Goal: Browse casually: Explore the website without a specific task or goal

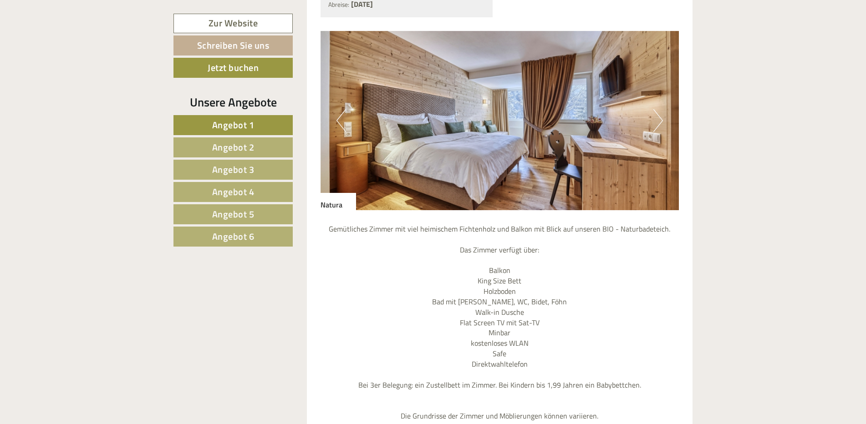
scroll to position [910, 0]
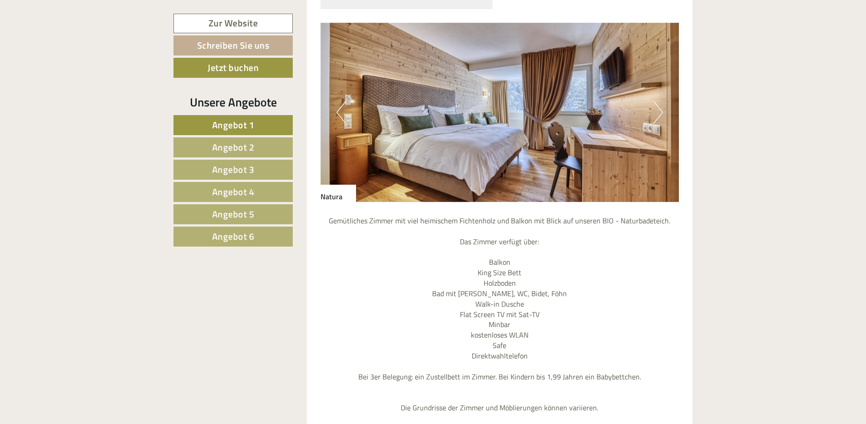
click at [653, 101] on button "Next" at bounding box center [658, 112] width 10 height 23
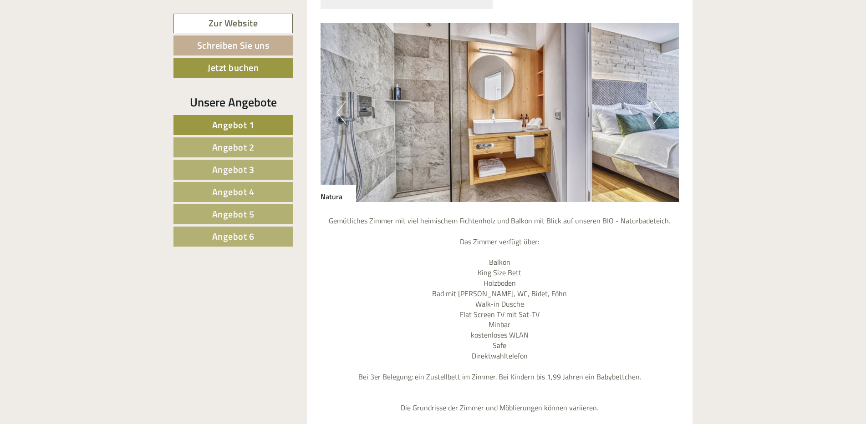
click at [653, 101] on button "Next" at bounding box center [658, 112] width 10 height 23
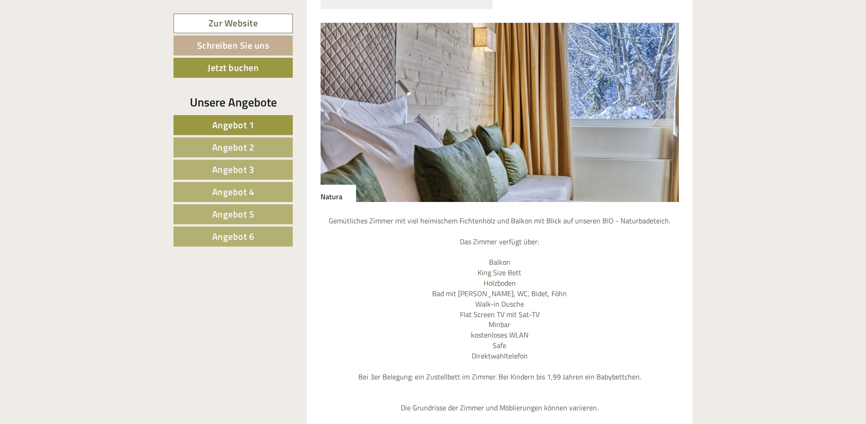
click at [653, 101] on button "Next" at bounding box center [658, 112] width 10 height 23
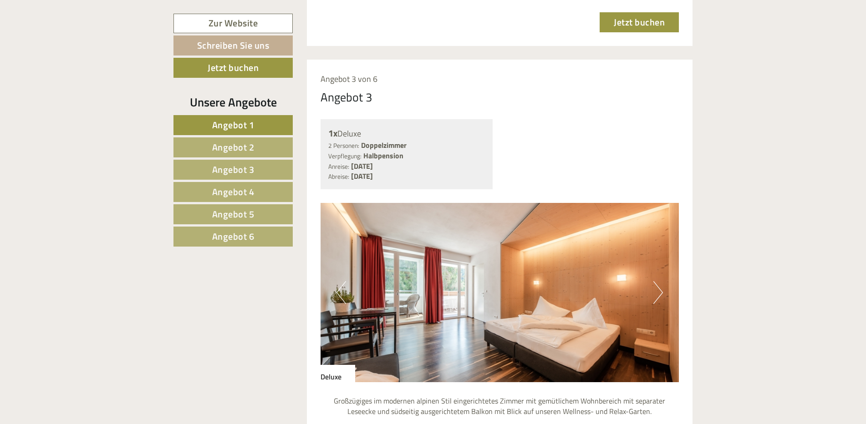
scroll to position [2321, 0]
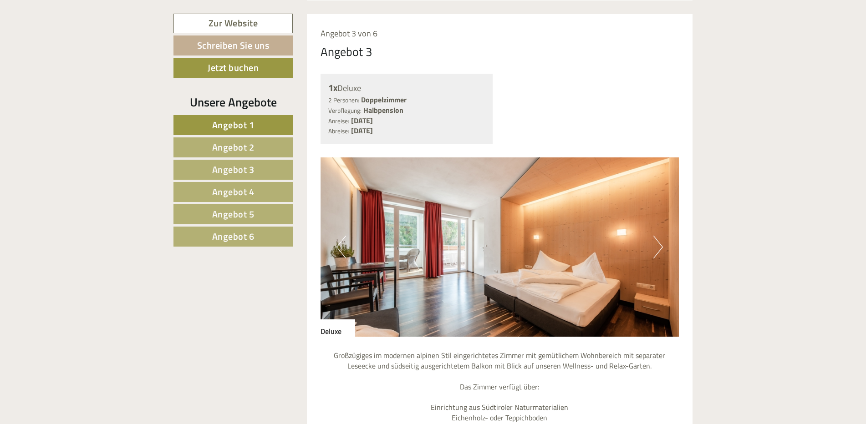
click at [658, 236] on button "Next" at bounding box center [658, 247] width 10 height 23
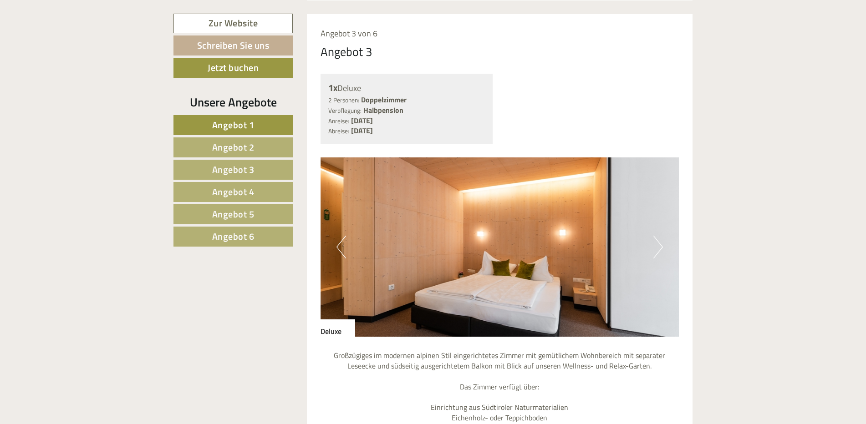
click at [658, 236] on button "Next" at bounding box center [658, 247] width 10 height 23
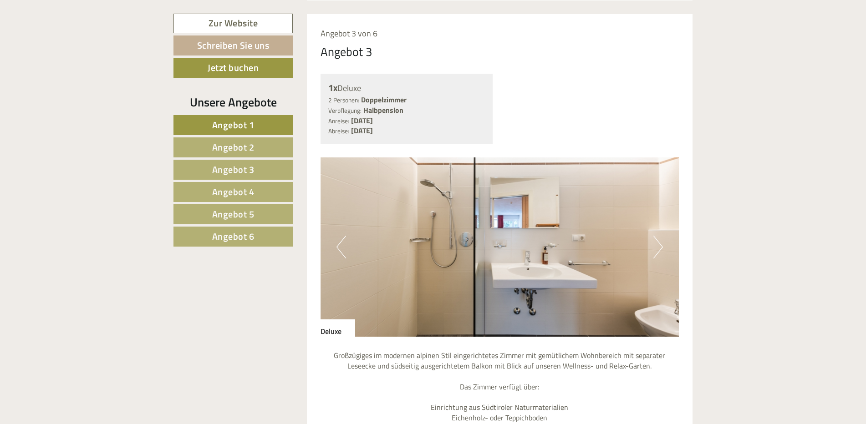
click at [658, 236] on button "Next" at bounding box center [658, 247] width 10 height 23
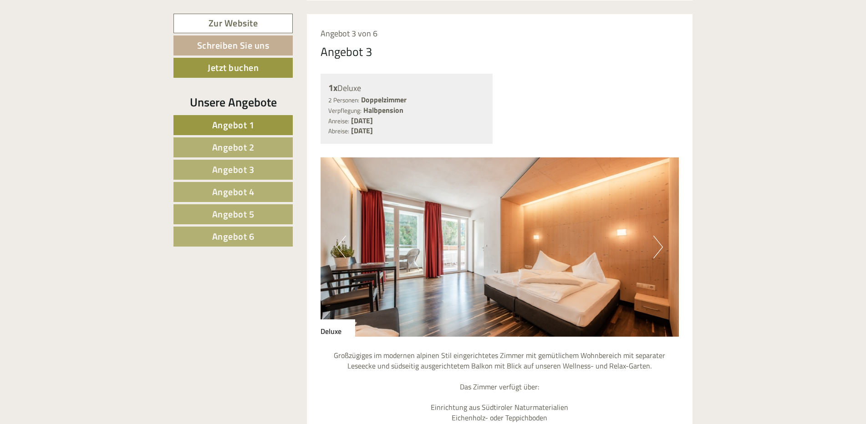
click at [658, 236] on button "Next" at bounding box center [658, 247] width 10 height 23
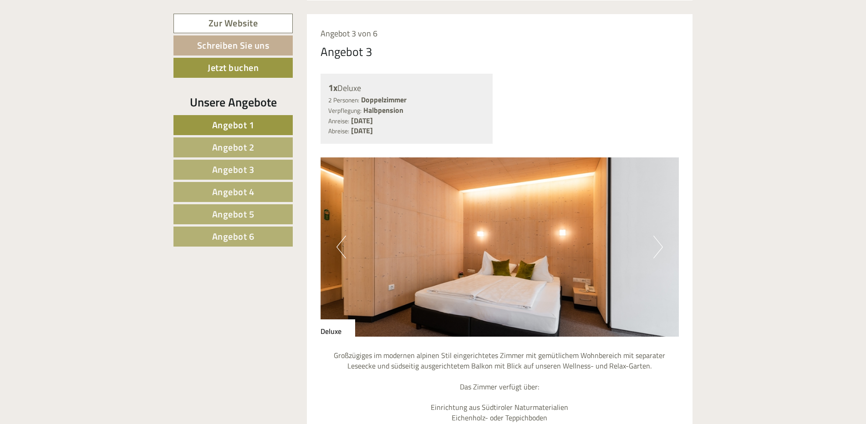
click at [658, 236] on button "Next" at bounding box center [658, 247] width 10 height 23
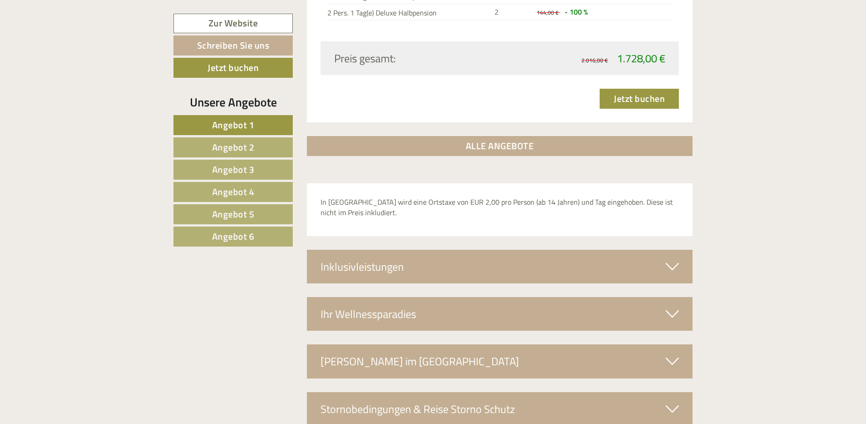
scroll to position [2959, 0]
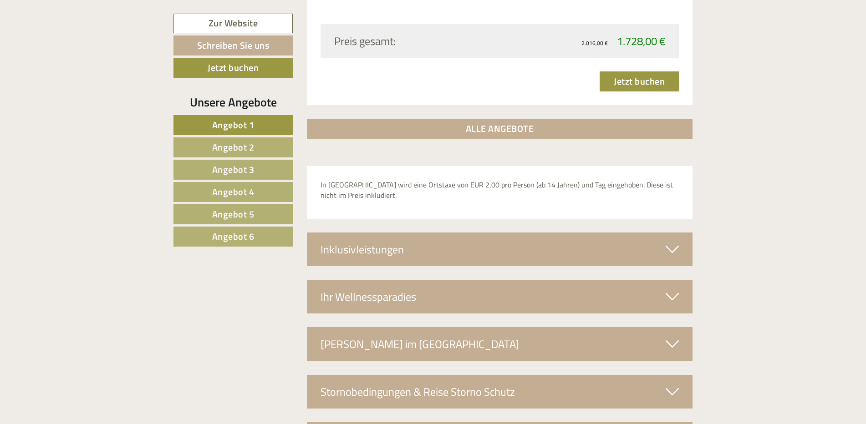
click at [667, 242] on icon at bounding box center [671, 249] width 13 height 15
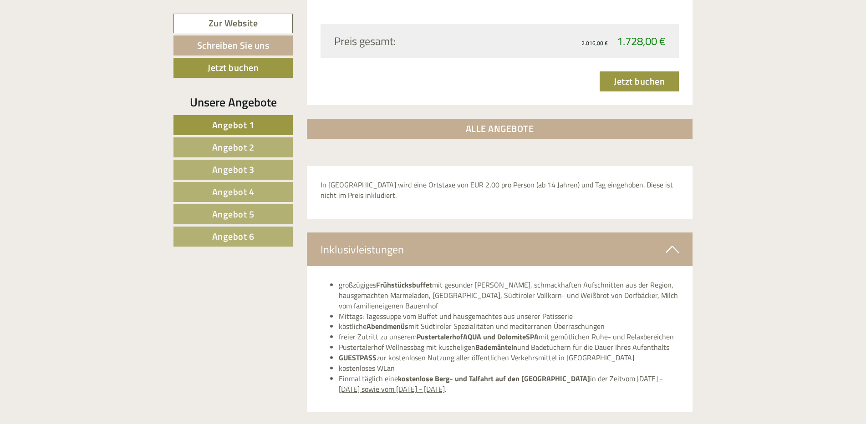
click at [667, 242] on icon at bounding box center [671, 249] width 13 height 15
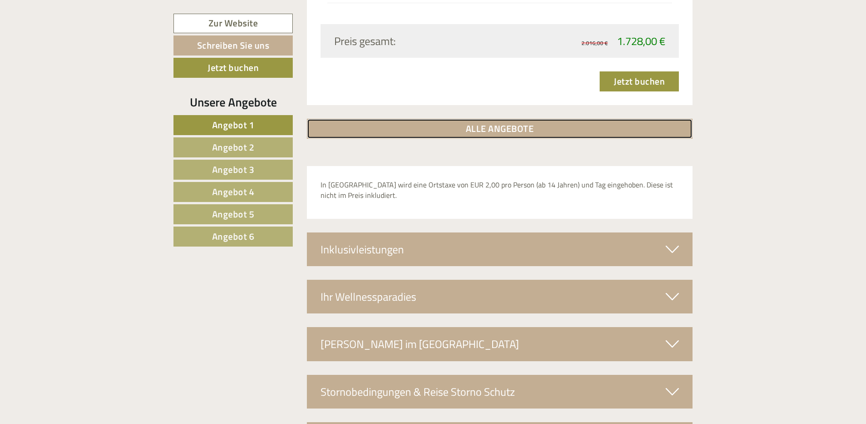
click at [513, 119] on link "ALLE ANGEBOTE" at bounding box center [500, 129] width 386 height 20
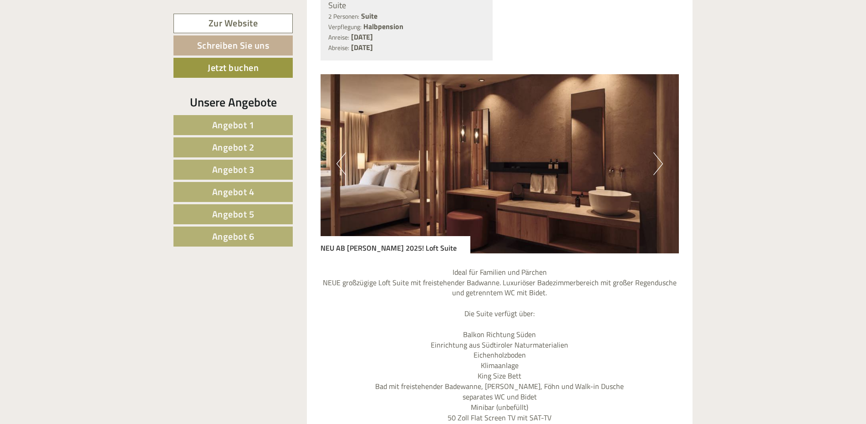
scroll to position [3913, 0]
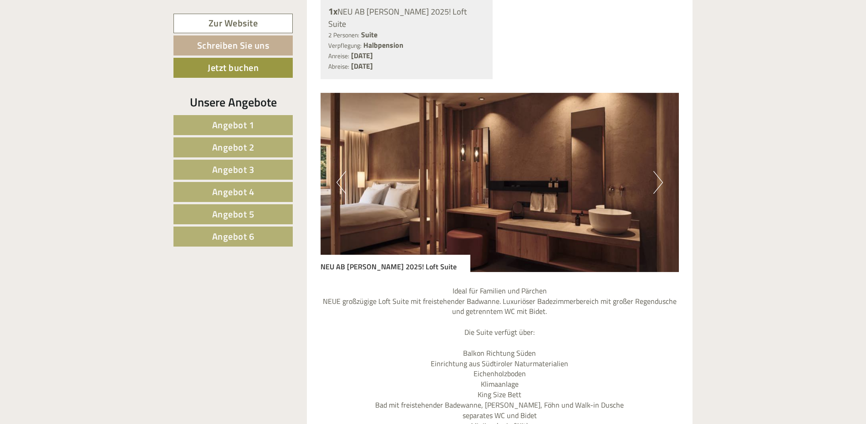
click at [654, 171] on button "Next" at bounding box center [658, 182] width 10 height 23
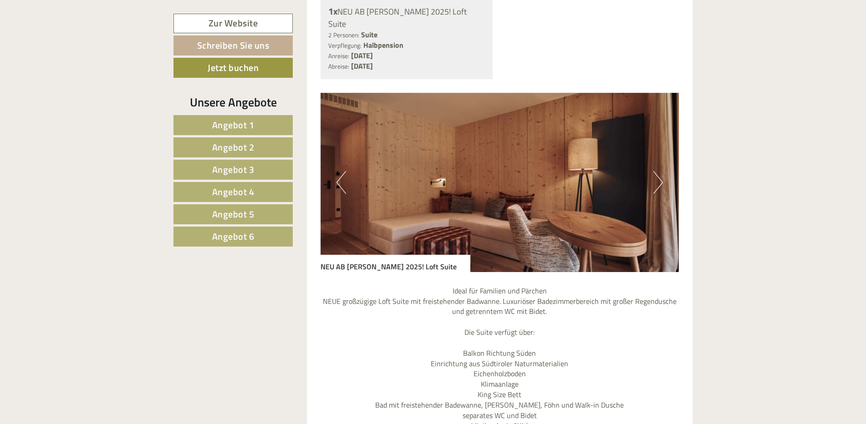
click at [654, 171] on button "Next" at bounding box center [658, 182] width 10 height 23
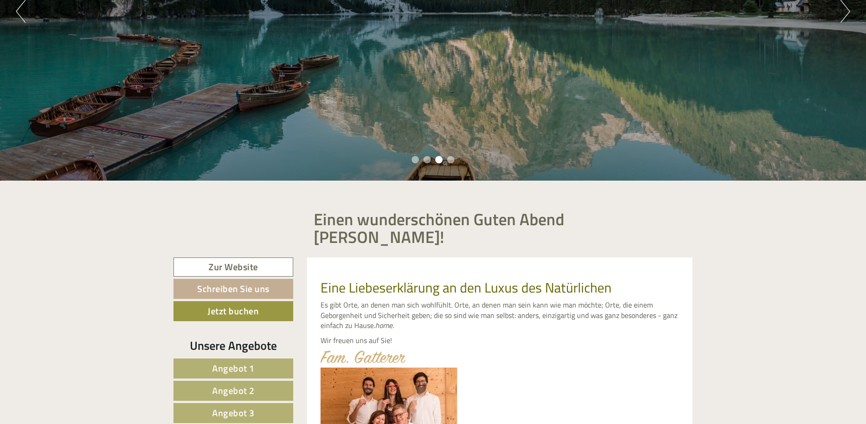
scroll to position [44, 0]
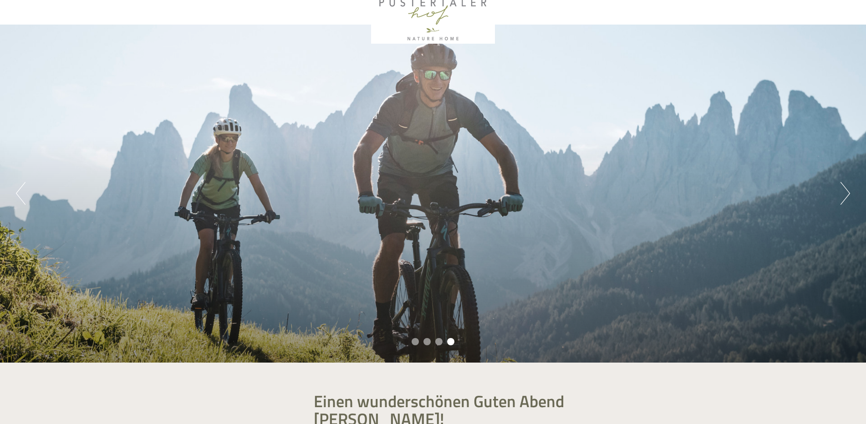
click at [17, 187] on button "Previous" at bounding box center [21, 193] width 10 height 23
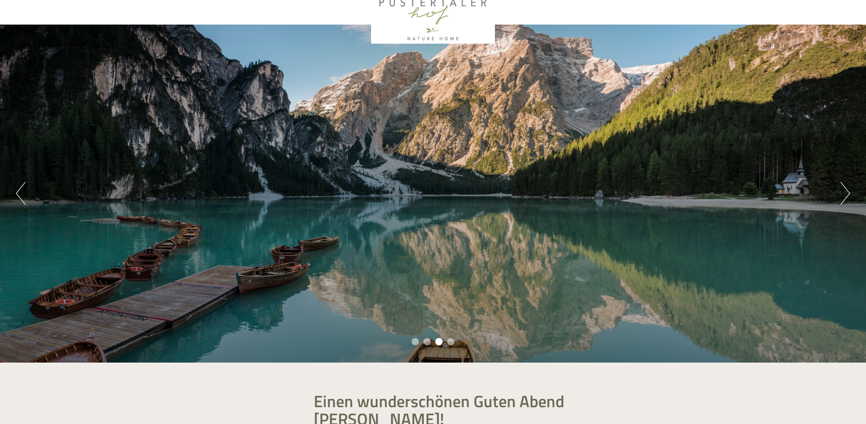
click at [847, 194] on button "Next" at bounding box center [845, 193] width 10 height 23
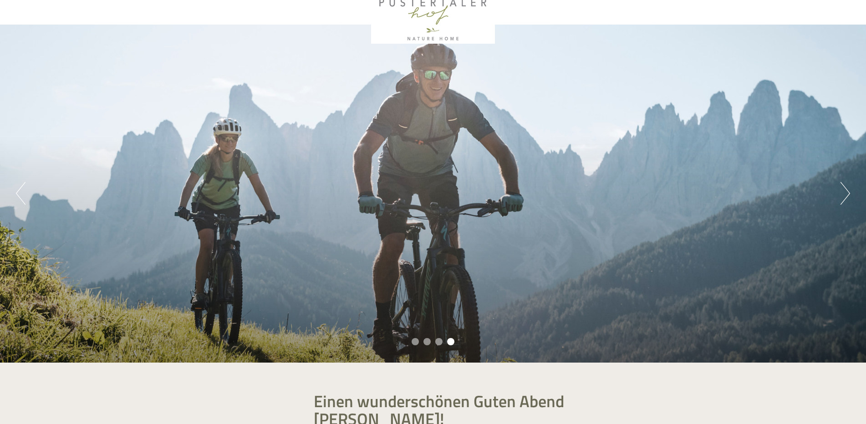
click at [847, 194] on button "Next" at bounding box center [845, 193] width 10 height 23
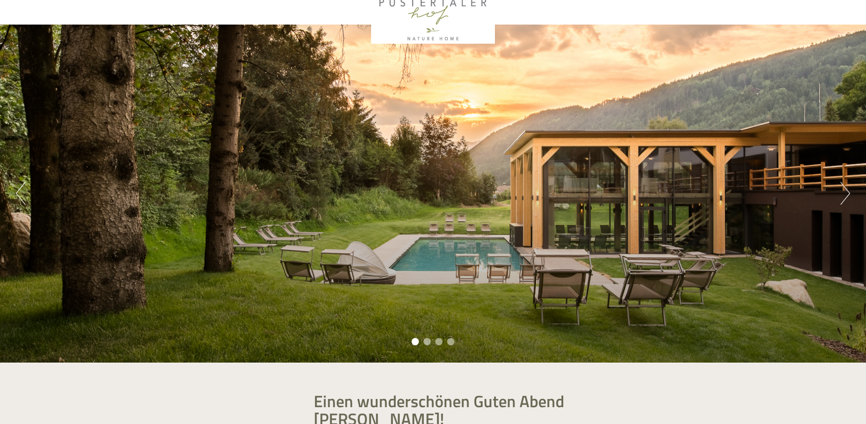
click at [847, 194] on button "Next" at bounding box center [845, 193] width 10 height 23
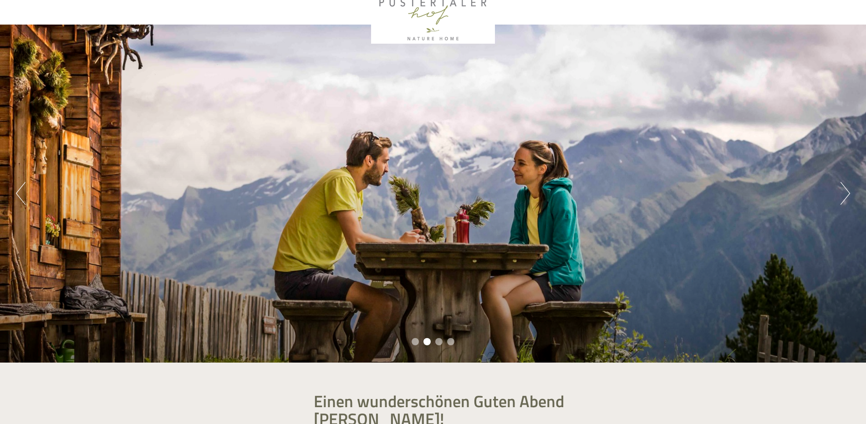
click at [847, 194] on button "Next" at bounding box center [845, 193] width 10 height 23
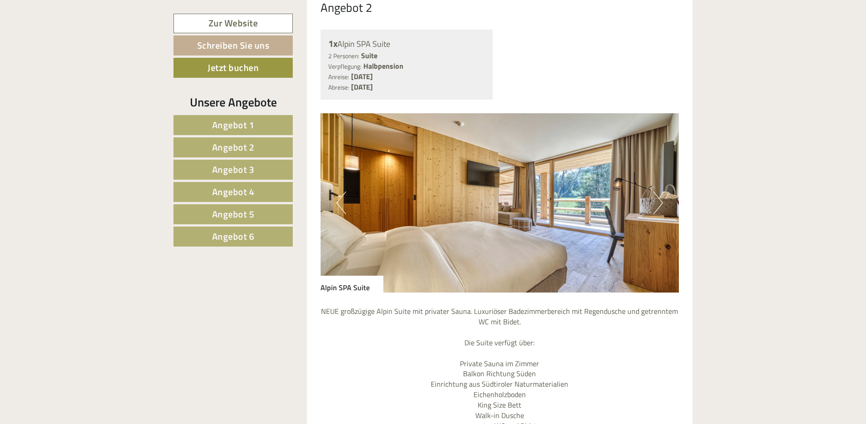
scroll to position [1591, 0]
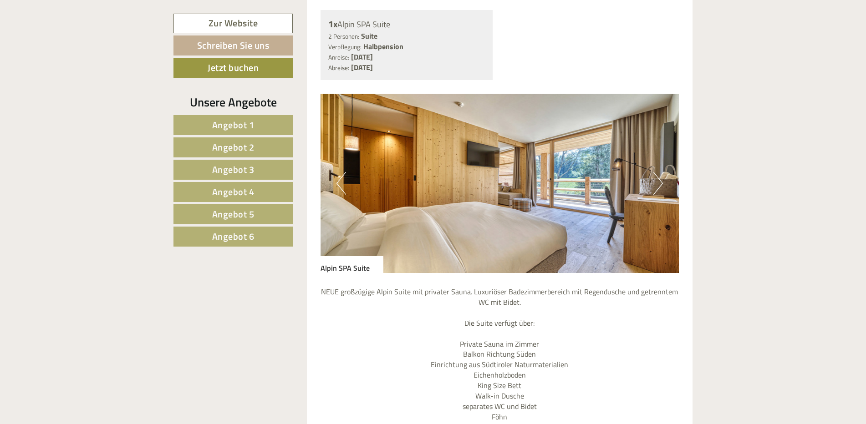
click at [656, 172] on button "Next" at bounding box center [658, 183] width 10 height 23
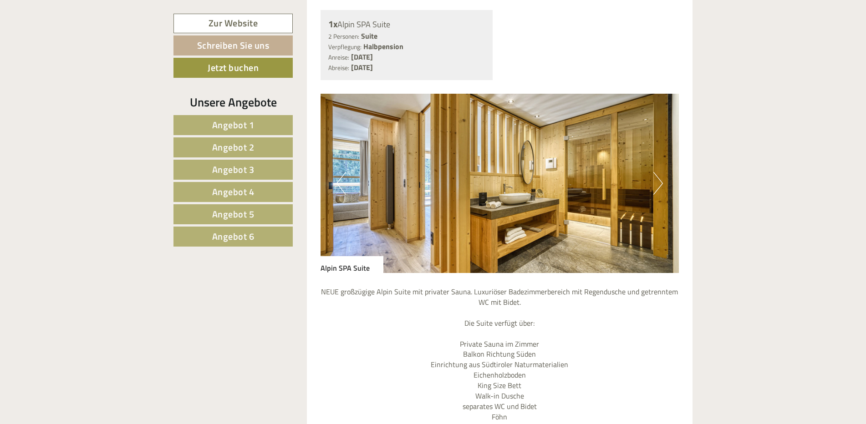
click at [656, 172] on button "Next" at bounding box center [658, 183] width 10 height 23
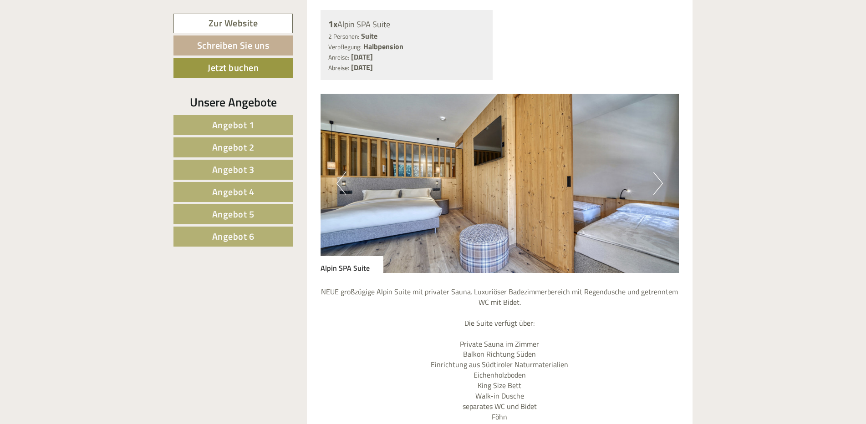
click at [657, 172] on button "Next" at bounding box center [658, 183] width 10 height 23
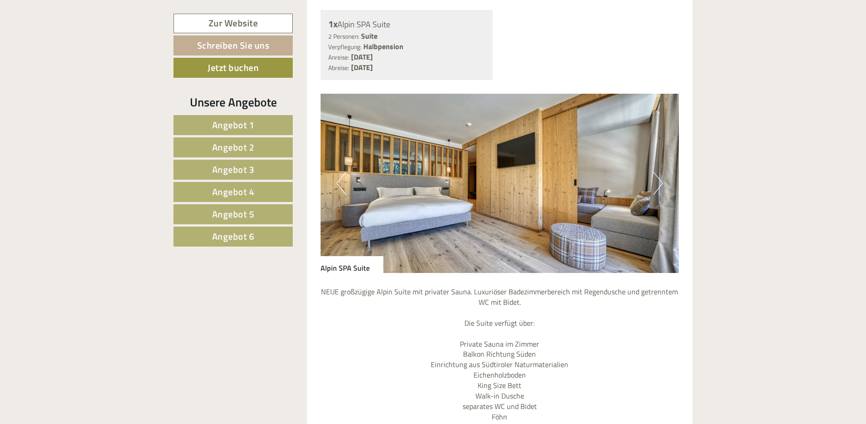
click at [339, 172] on button "Previous" at bounding box center [341, 183] width 10 height 23
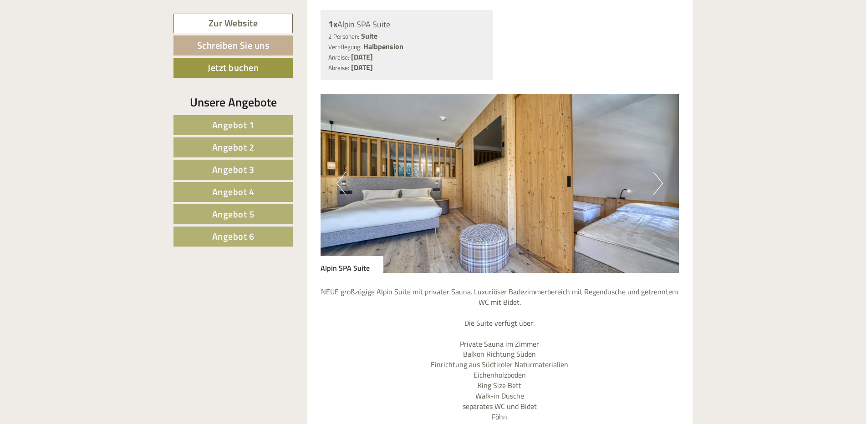
click at [656, 172] on button "Next" at bounding box center [658, 183] width 10 height 23
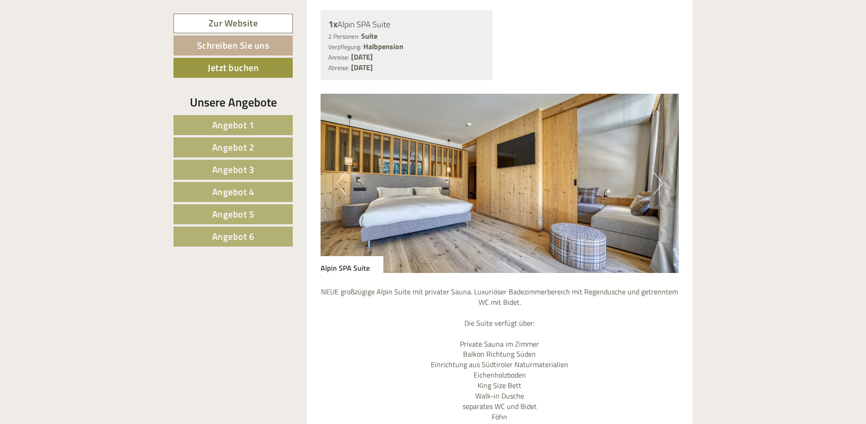
click at [656, 172] on button "Next" at bounding box center [658, 183] width 10 height 23
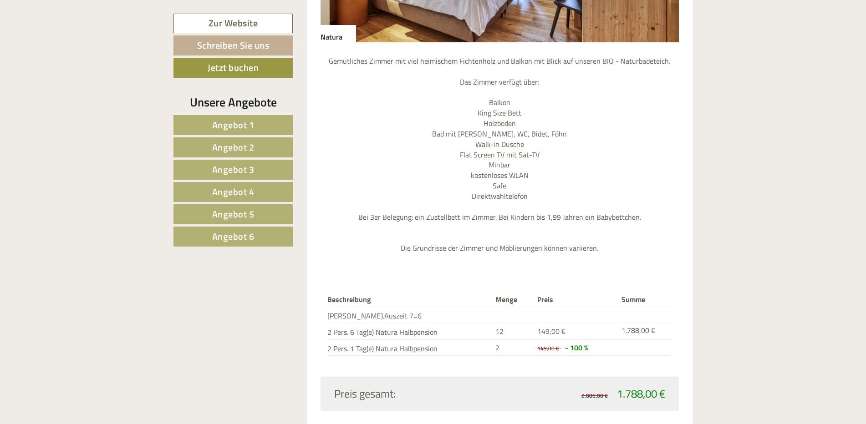
scroll to position [863, 0]
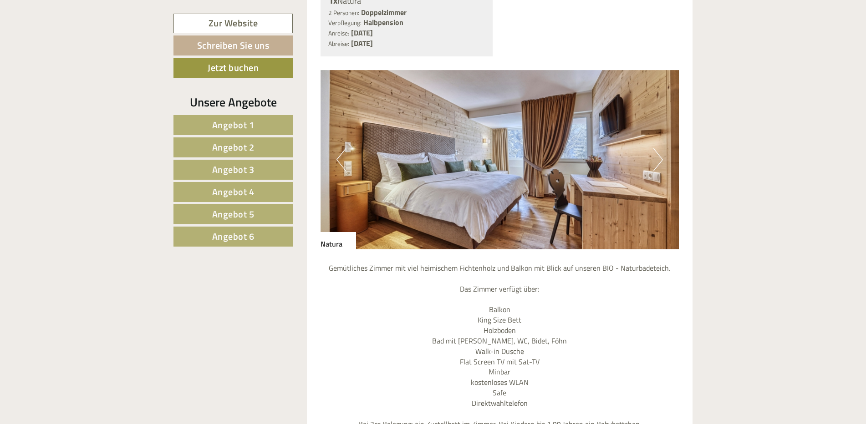
click at [660, 148] on button "Next" at bounding box center [658, 159] width 10 height 23
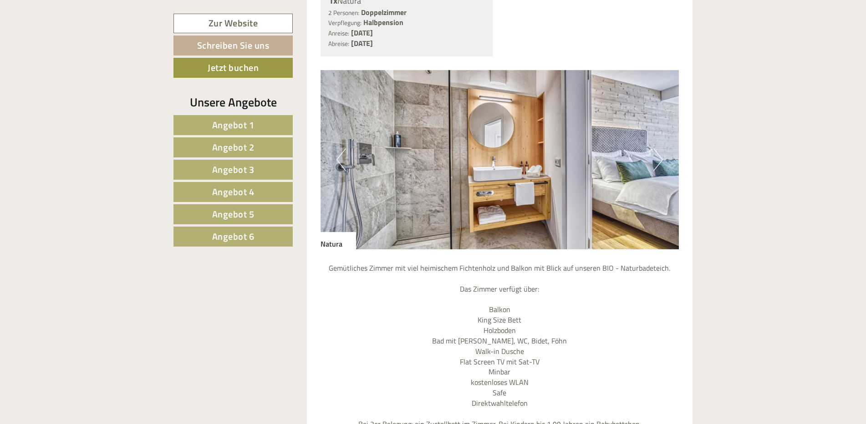
click at [660, 148] on button "Next" at bounding box center [658, 159] width 10 height 23
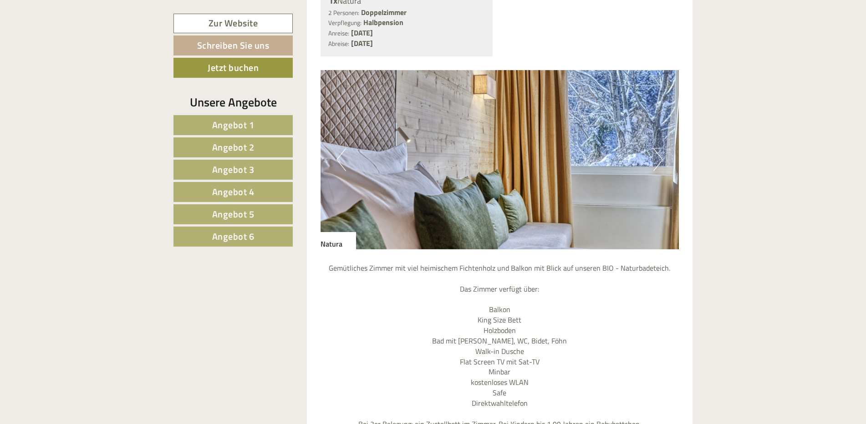
click at [660, 148] on button "Next" at bounding box center [658, 159] width 10 height 23
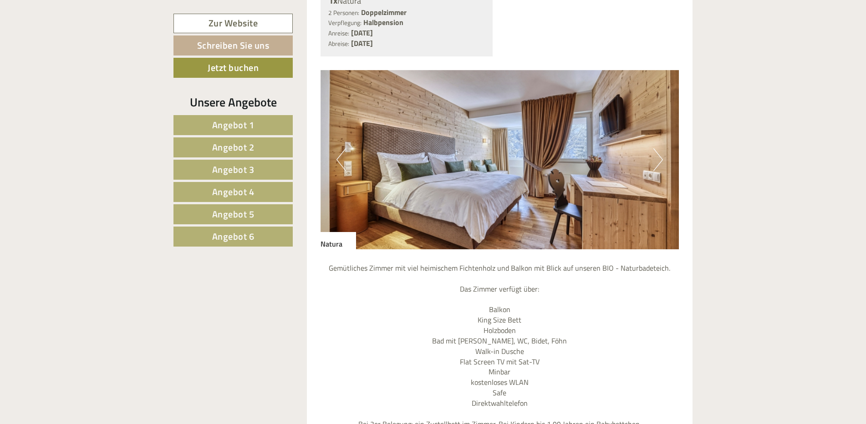
click at [660, 148] on button "Next" at bounding box center [658, 159] width 10 height 23
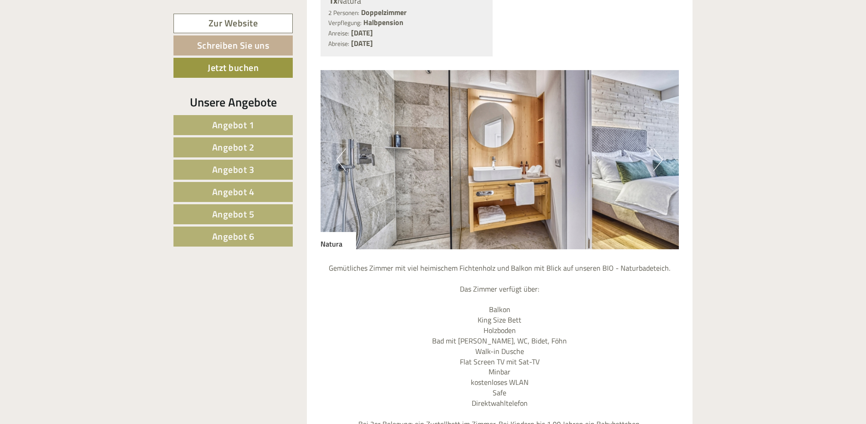
click at [660, 148] on button "Next" at bounding box center [658, 159] width 10 height 23
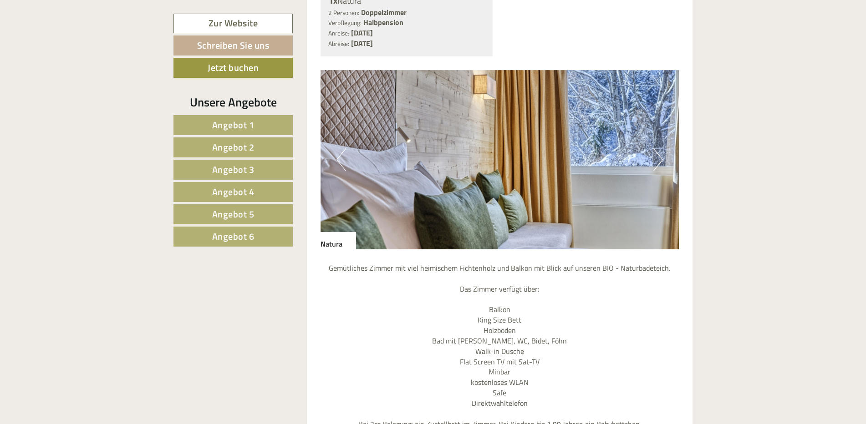
click at [660, 148] on button "Next" at bounding box center [658, 159] width 10 height 23
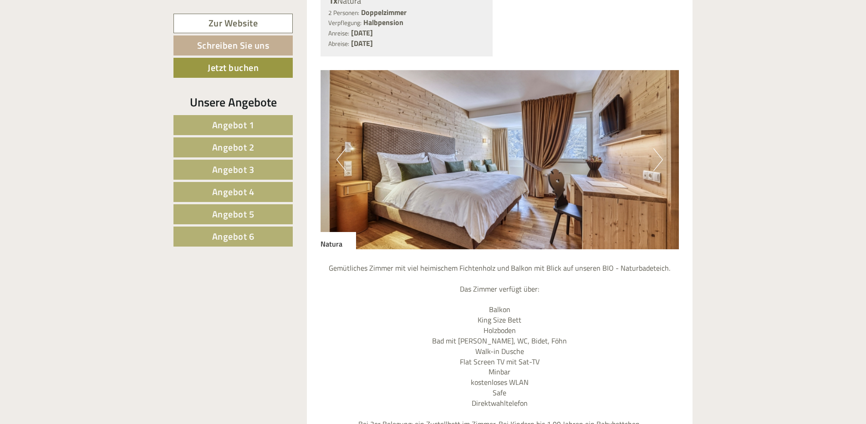
click at [660, 148] on button "Next" at bounding box center [658, 159] width 10 height 23
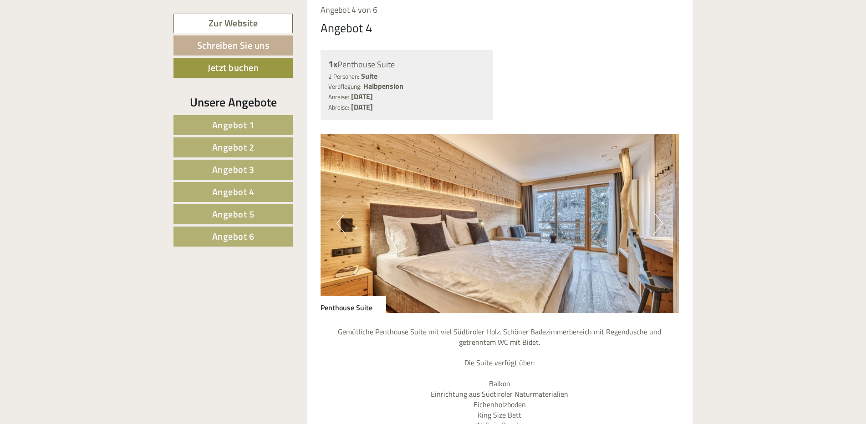
scroll to position [3048, 0]
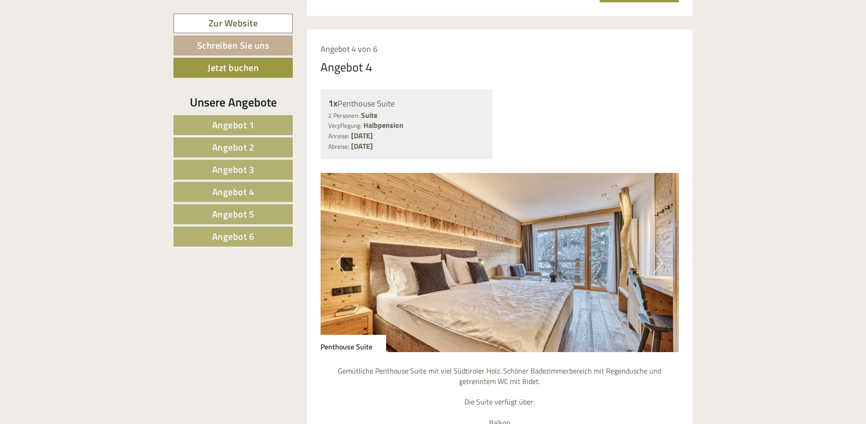
click at [659, 251] on button "Next" at bounding box center [658, 262] width 10 height 23
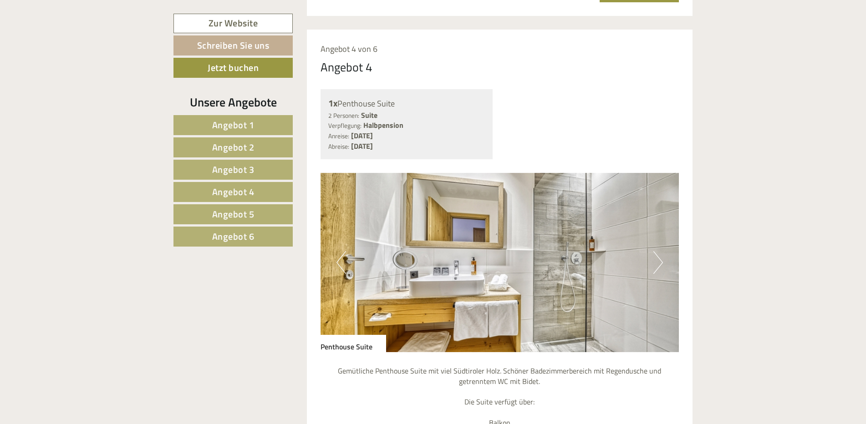
click at [659, 251] on button "Next" at bounding box center [658, 262] width 10 height 23
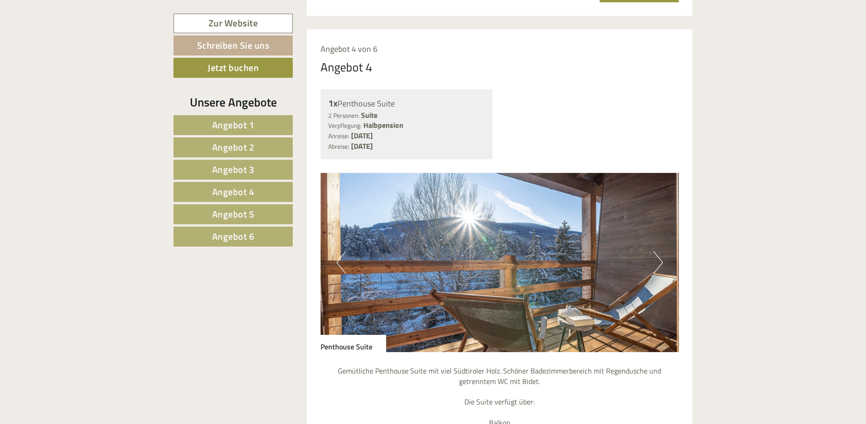
click at [659, 251] on button "Next" at bounding box center [658, 262] width 10 height 23
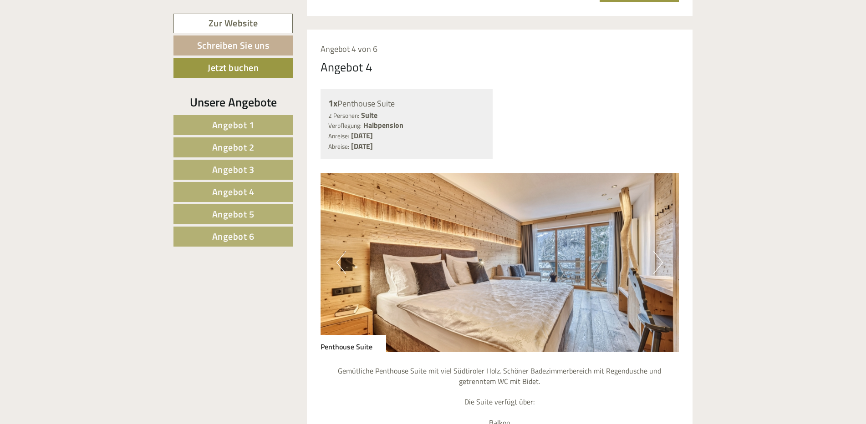
click at [659, 251] on button "Next" at bounding box center [658, 262] width 10 height 23
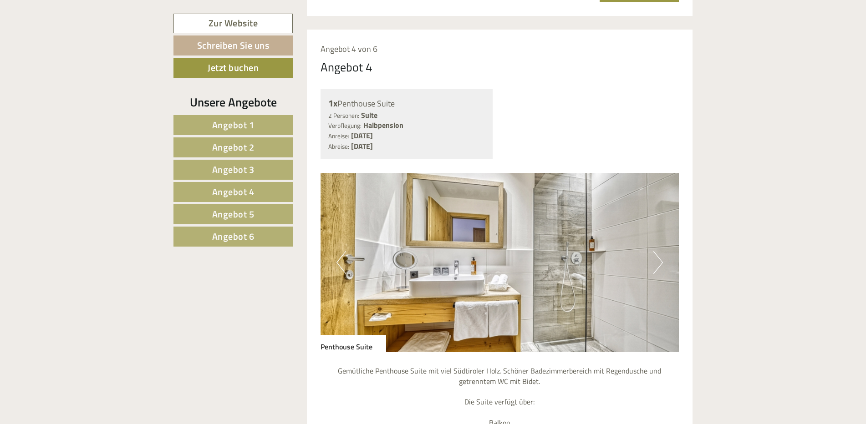
click at [659, 251] on button "Next" at bounding box center [658, 262] width 10 height 23
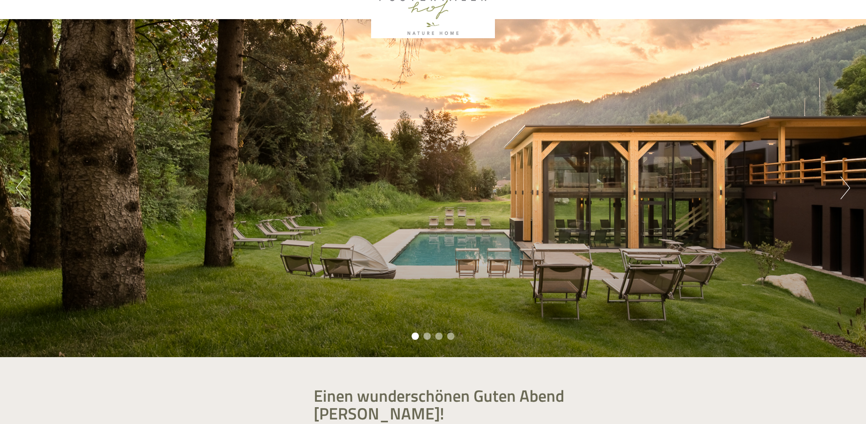
scroll to position [44, 0]
